Goal: Find specific page/section: Find specific page/section

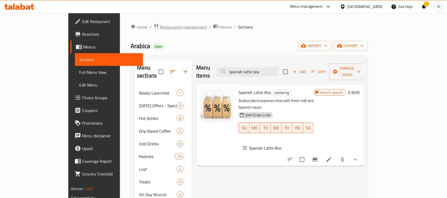
click at [160, 26] on span "Restaurants management" at bounding box center [183, 27] width 47 height 6
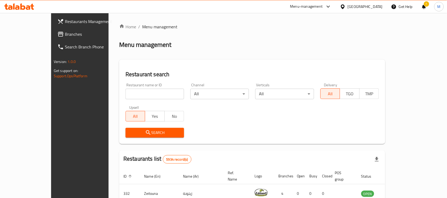
click at [348, 4] on div at bounding box center [344, 7] width 8 height 6
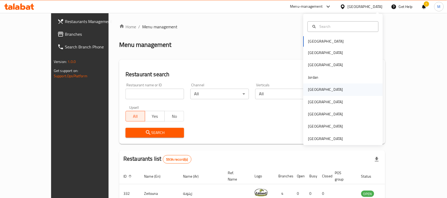
click at [318, 90] on div "[GEOGRAPHIC_DATA]" at bounding box center [325, 90] width 43 height 12
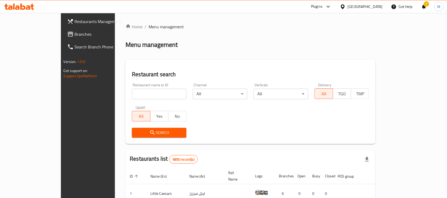
click at [132, 98] on input "search" at bounding box center [159, 94] width 55 height 11
type input "20156"
click button "Search" at bounding box center [159, 133] width 55 height 10
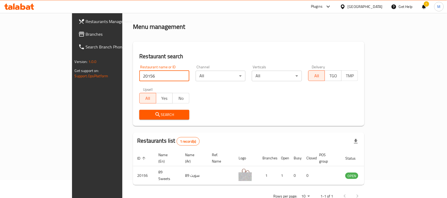
scroll to position [28, 0]
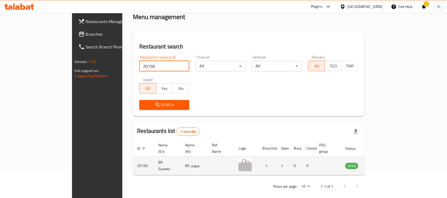
click at [380, 163] on icon "enhanced table" at bounding box center [376, 166] width 6 height 6
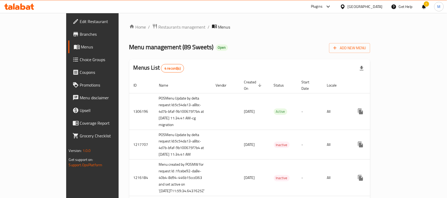
click at [68, 29] on link "Branches" at bounding box center [104, 34] width 73 height 13
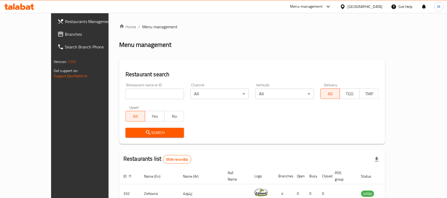
click at [348, 7] on div at bounding box center [344, 7] width 8 height 6
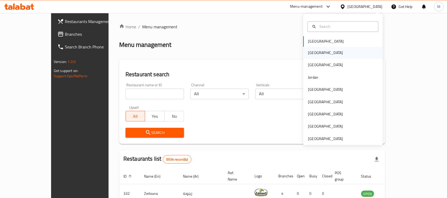
click at [318, 54] on div "[GEOGRAPHIC_DATA]" at bounding box center [343, 53] width 79 height 12
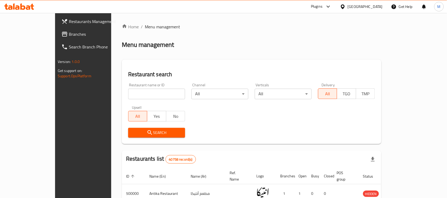
click at [323, 7] on div "Plugins" at bounding box center [317, 6] width 12 height 6
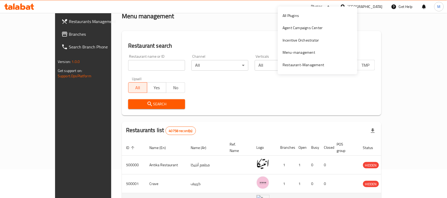
scroll to position [66, 0]
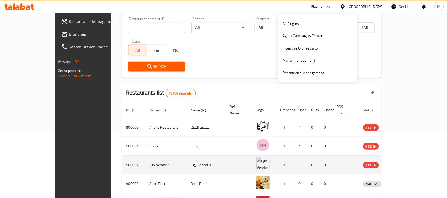
click at [145, 156] on td "Egy Vendor 1" at bounding box center [165, 165] width 41 height 19
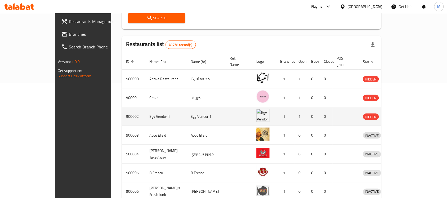
scroll to position [99, 0]
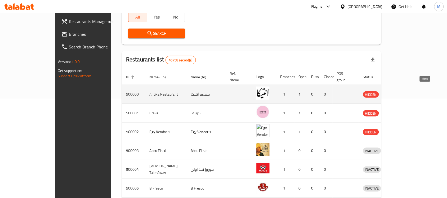
click at [402, 91] on link "enhanced table" at bounding box center [397, 94] width 10 height 6
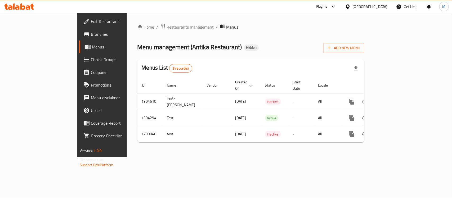
click at [91, 33] on span "Branches" at bounding box center [119, 34] width 57 height 6
